Goal: Navigation & Orientation: Find specific page/section

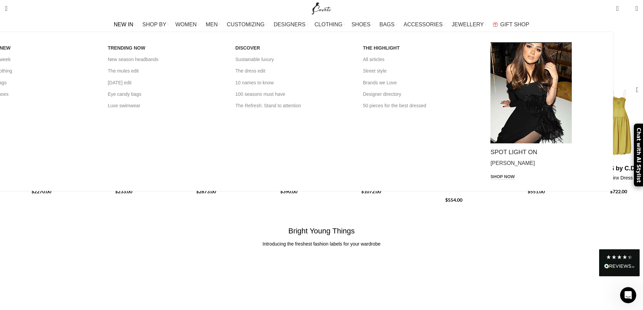
scroll to position [1045, 0]
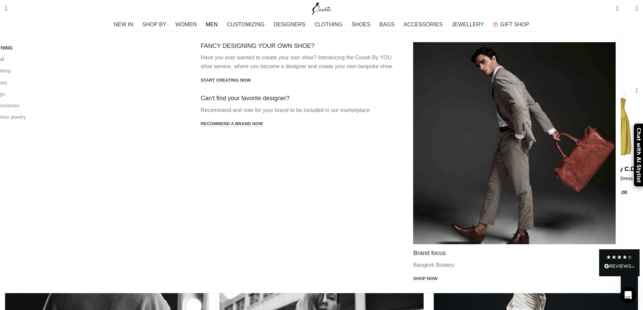
click at [218, 26] on span "MEN" at bounding box center [212, 24] width 12 height 6
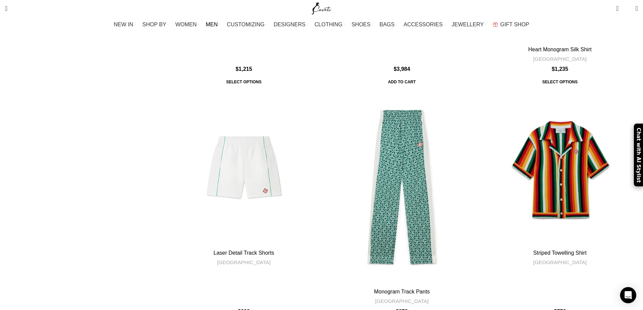
scroll to position [2631, 0]
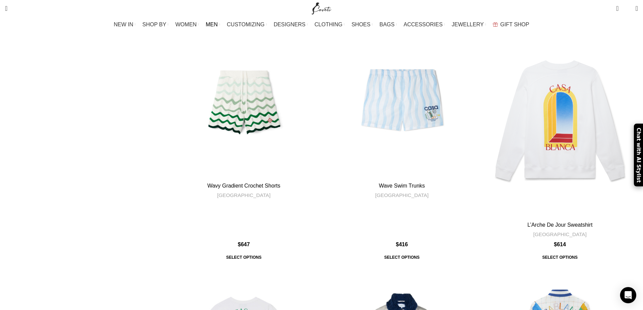
scroll to position [1788, 0]
